Goal: Use online tool/utility: Utilize a website feature to perform a specific function

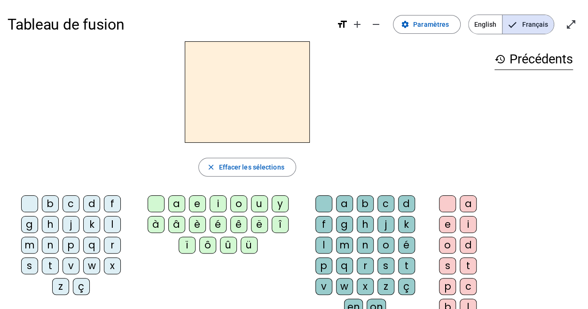
click at [63, 230] on div "j" at bounding box center [71, 224] width 17 height 17
click at [197, 210] on div "e" at bounding box center [197, 204] width 17 height 17
click at [83, 206] on div "d" at bounding box center [91, 204] width 17 height 17
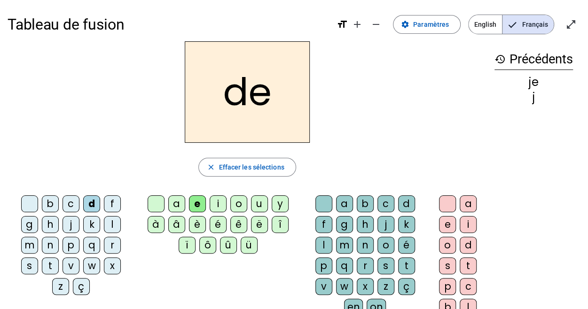
click at [83, 207] on div "d" at bounding box center [91, 204] width 17 height 17
click at [38, 237] on div "m" at bounding box center [29, 245] width 17 height 17
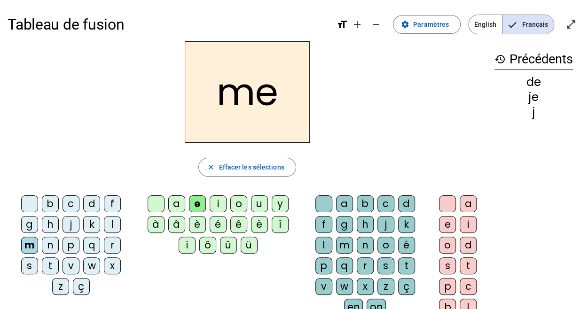
click at [104, 230] on div "l" at bounding box center [112, 224] width 17 height 17
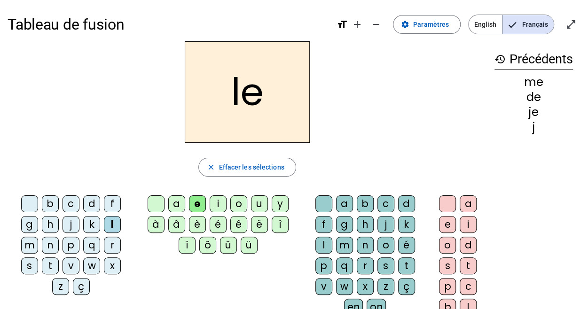
click at [254, 205] on div "u" at bounding box center [259, 204] width 17 height 17
click at [79, 258] on div "v" at bounding box center [71, 266] width 17 height 17
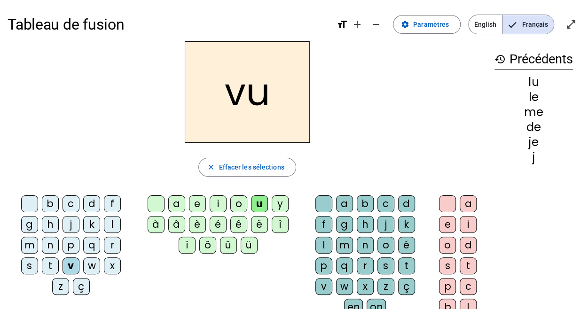
click at [42, 209] on div "b" at bounding box center [50, 204] width 17 height 17
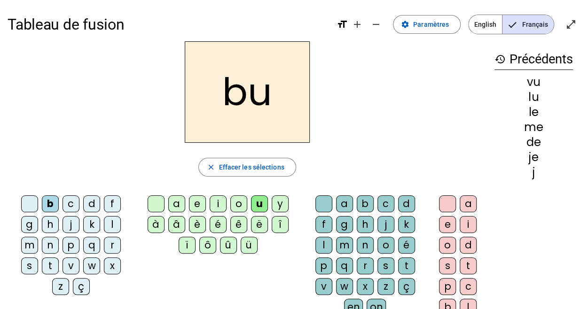
click at [69, 278] on div "z" at bounding box center [60, 286] width 17 height 17
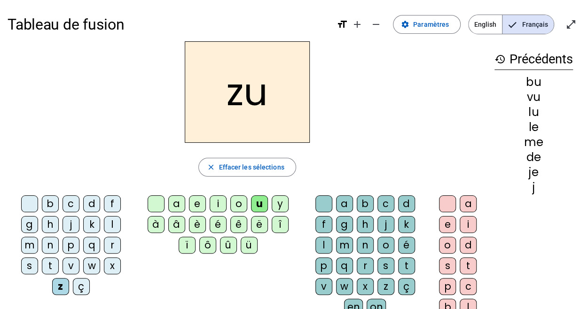
click at [69, 278] on div "z" at bounding box center [60, 286] width 17 height 17
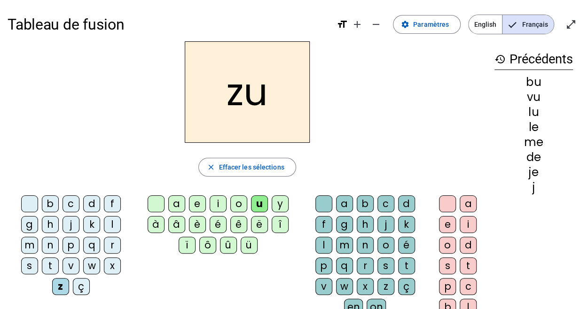
click at [69, 278] on div "z" at bounding box center [60, 286] width 17 height 17
click at [63, 250] on div "p" at bounding box center [71, 245] width 17 height 17
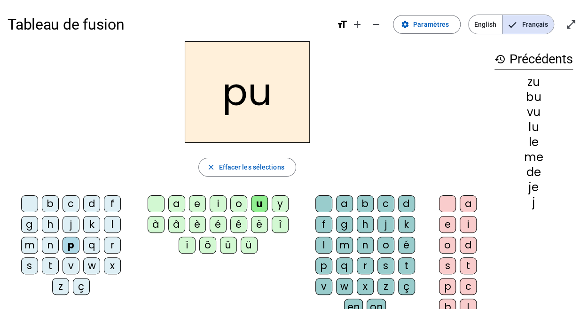
click at [38, 258] on div "s" at bounding box center [29, 266] width 17 height 17
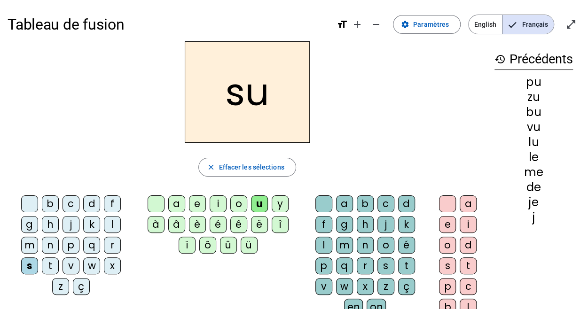
click at [174, 210] on div "a" at bounding box center [176, 204] width 17 height 17
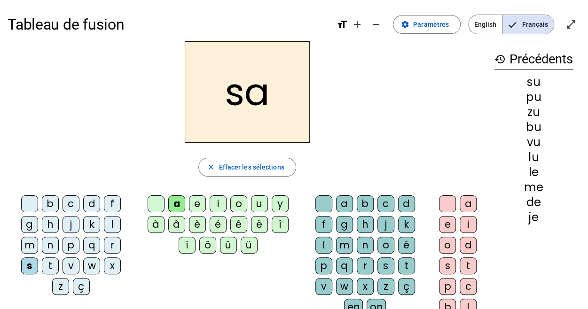
click at [104, 230] on div "l" at bounding box center [112, 224] width 17 height 17
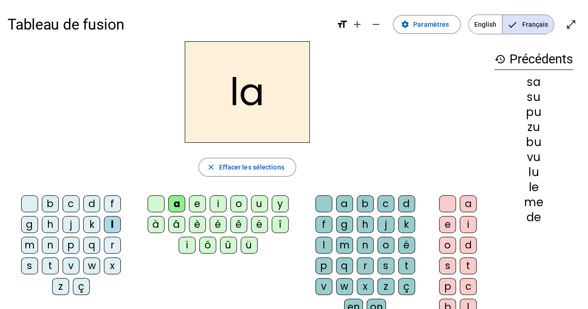
click at [377, 208] on div "c" at bounding box center [385, 204] width 17 height 17
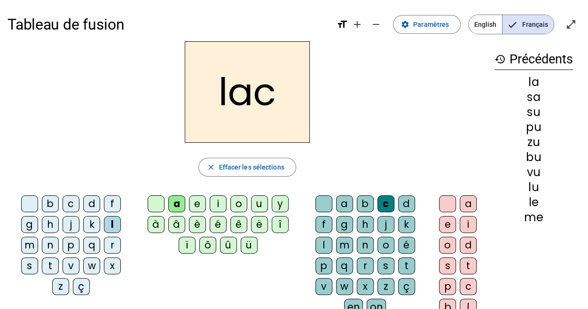
click at [21, 209] on div at bounding box center [29, 204] width 17 height 17
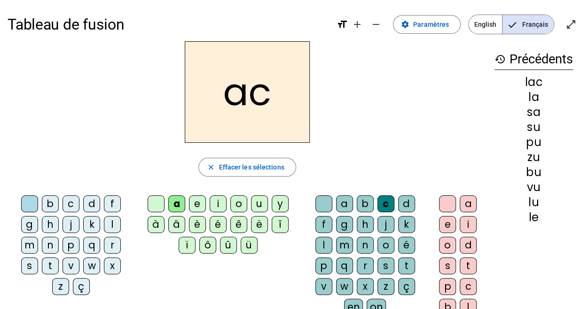
click at [59, 258] on div "t" at bounding box center [50, 266] width 17 height 17
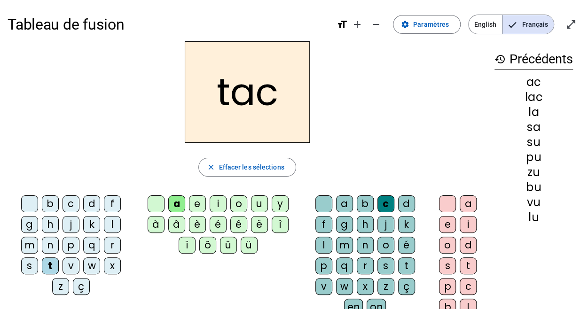
click at [446, 246] on div "o" at bounding box center [447, 245] width 17 height 17
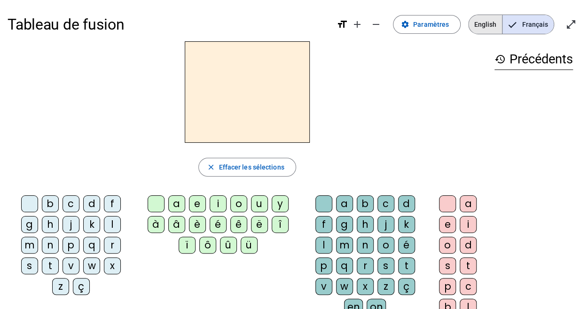
click at [482, 26] on span "English" at bounding box center [485, 24] width 33 height 19
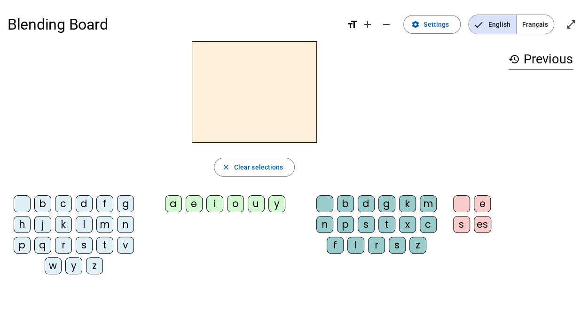
click at [100, 206] on div "f" at bounding box center [104, 204] width 17 height 17
click at [233, 206] on div "o" at bounding box center [235, 204] width 17 height 17
click at [386, 201] on div "g" at bounding box center [386, 204] width 17 height 17
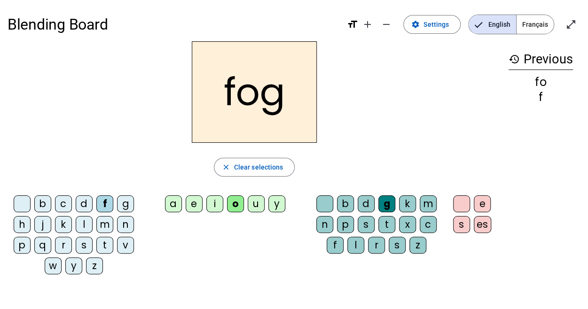
click at [62, 218] on div "k" at bounding box center [63, 224] width 17 height 17
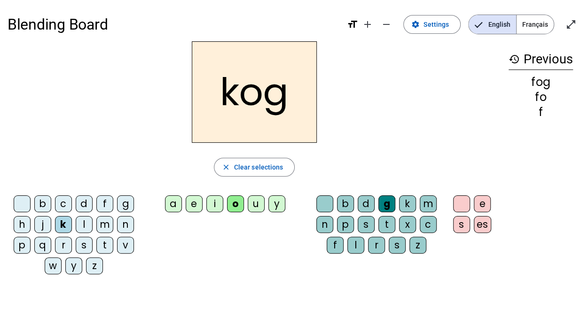
click at [61, 208] on div "c" at bounding box center [63, 204] width 17 height 17
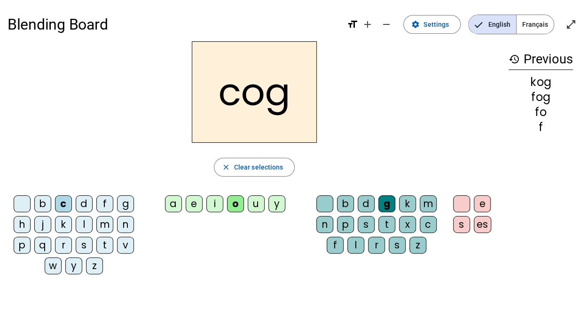
click at [39, 206] on div "b" at bounding box center [42, 204] width 17 height 17
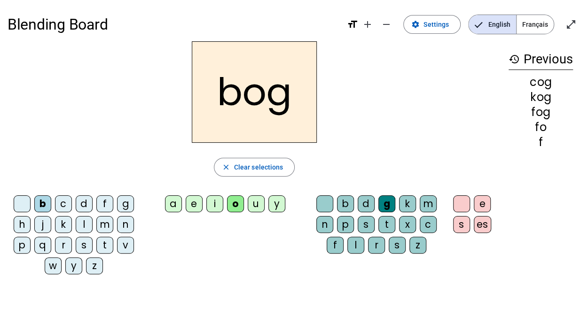
click at [82, 208] on div "d" at bounding box center [84, 204] width 17 height 17
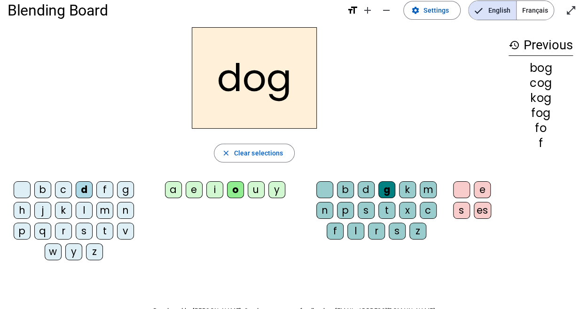
scroll to position [20, 0]
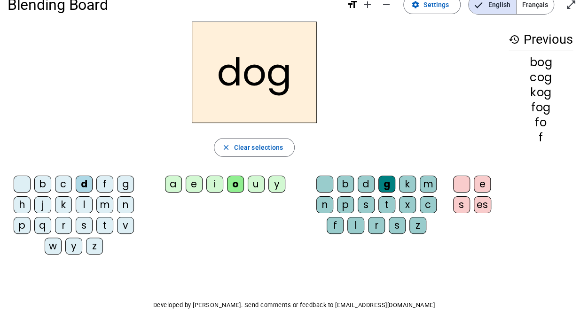
click at [191, 187] on div "e" at bounding box center [194, 184] width 17 height 17
click at [171, 189] on div "a" at bounding box center [173, 184] width 17 height 17
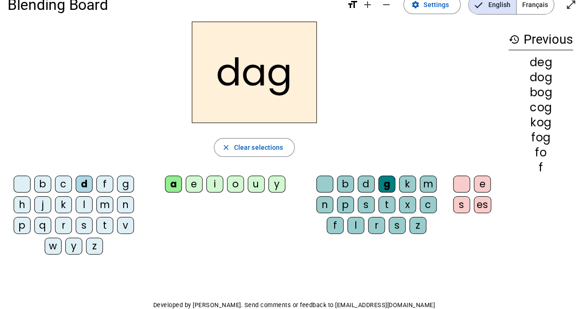
click at [250, 192] on div "u" at bounding box center [256, 184] width 17 height 17
click at [365, 187] on div "d" at bounding box center [366, 184] width 17 height 17
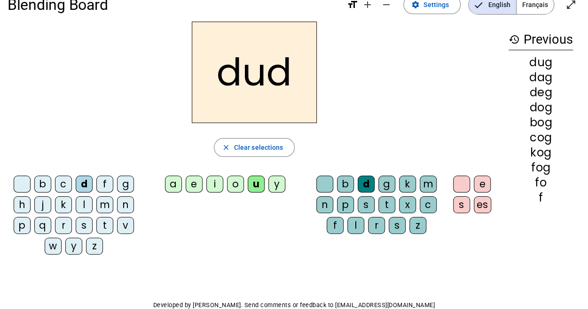
click at [342, 183] on div "b" at bounding box center [345, 184] width 17 height 17
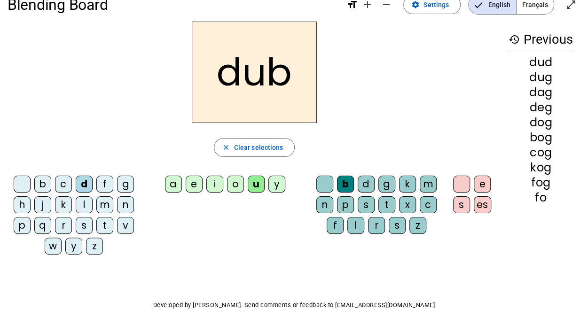
click at [366, 188] on div "d" at bounding box center [366, 184] width 17 height 17
click at [87, 187] on div "d" at bounding box center [84, 184] width 17 height 17
click at [39, 189] on div "b" at bounding box center [42, 184] width 17 height 17
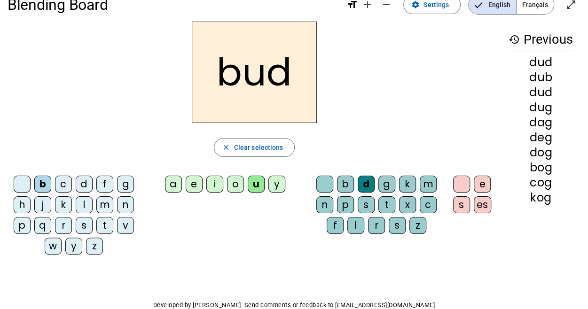
click at [81, 184] on div "d" at bounding box center [84, 184] width 17 height 17
click at [211, 188] on div "i" at bounding box center [214, 184] width 17 height 17
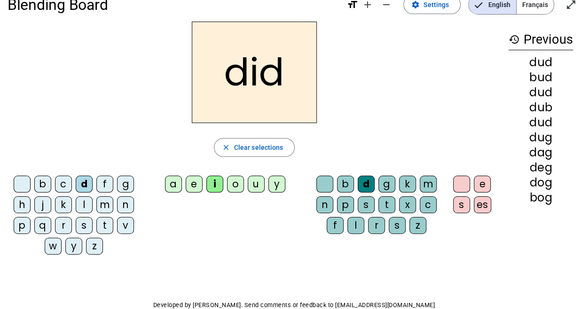
click at [382, 180] on div "g" at bounding box center [386, 184] width 17 height 17
click at [19, 210] on div "h" at bounding box center [22, 204] width 17 height 17
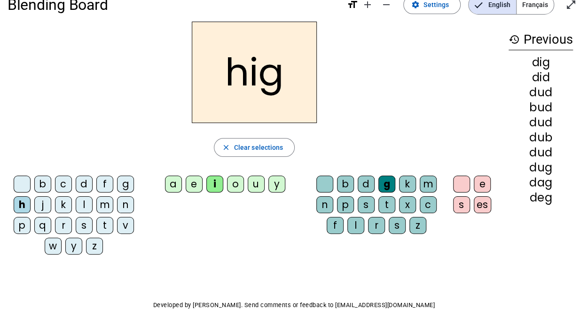
click at [57, 210] on div "k" at bounding box center [63, 204] width 17 height 17
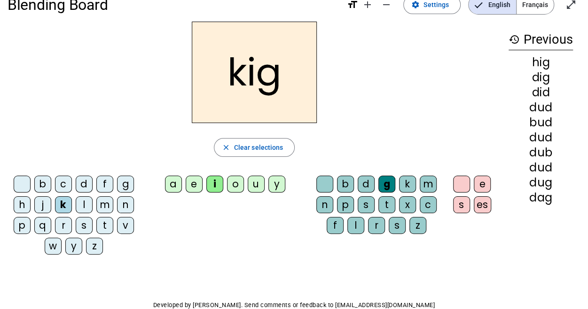
click at [60, 185] on div "c" at bounding box center [63, 184] width 17 height 17
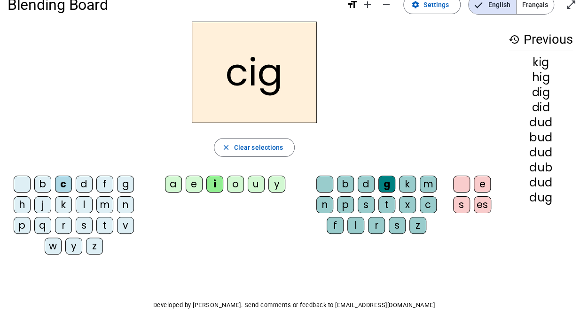
click at [121, 189] on div "g" at bounding box center [125, 184] width 17 height 17
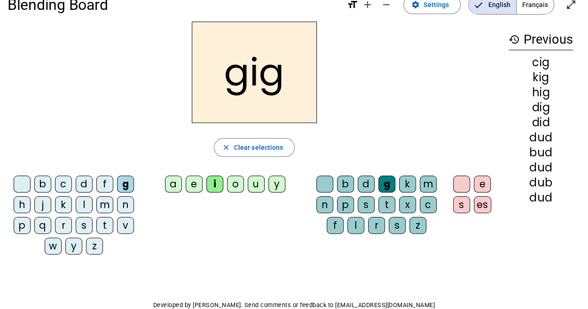
click at [170, 189] on div "a" at bounding box center [173, 184] width 17 height 17
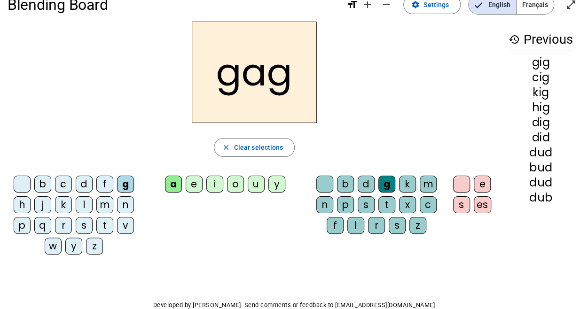
click at [173, 186] on div "a" at bounding box center [173, 184] width 17 height 17
click at [342, 207] on div "p" at bounding box center [345, 204] width 17 height 17
click at [60, 190] on div "c" at bounding box center [63, 184] width 17 height 17
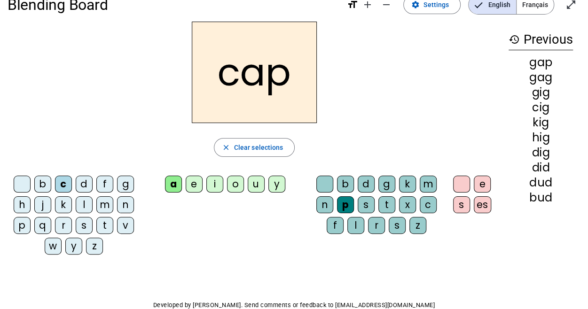
click at [235, 185] on div "o" at bounding box center [235, 184] width 17 height 17
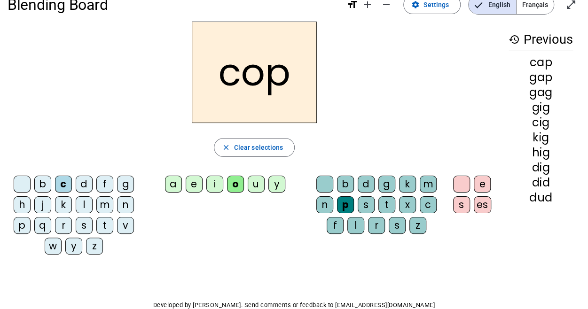
click at [191, 188] on div "e" at bounding box center [194, 184] width 17 height 17
click at [174, 189] on div "a" at bounding box center [173, 184] width 17 height 17
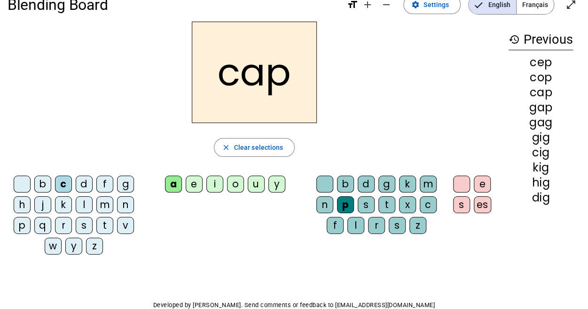
click at [248, 181] on div "u" at bounding box center [256, 184] width 17 height 17
click at [335, 221] on div "f" at bounding box center [335, 225] width 17 height 17
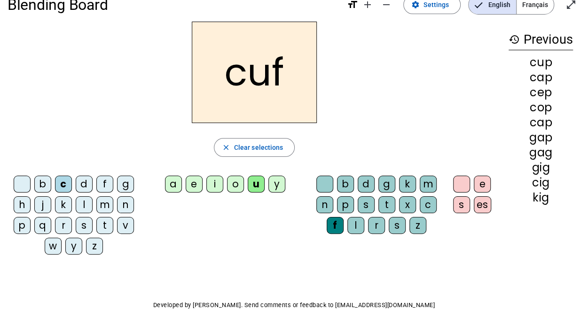
click at [383, 204] on div "t" at bounding box center [386, 204] width 17 height 17
click at [117, 186] on div "g" at bounding box center [125, 184] width 17 height 17
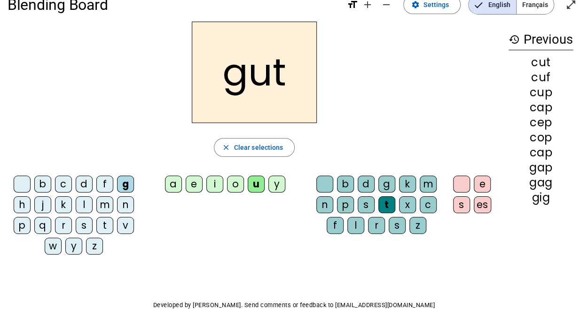
click at [424, 186] on div "m" at bounding box center [428, 184] width 17 height 17
